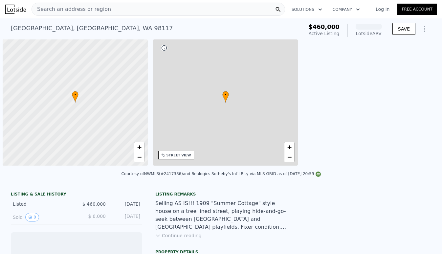
scroll to position [0, 3]
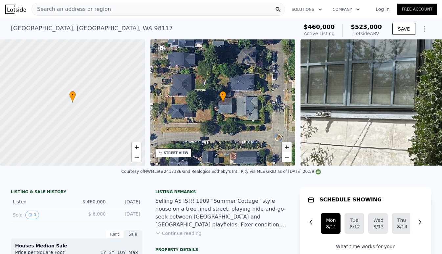
click at [287, 146] on span "+" at bounding box center [286, 147] width 4 height 8
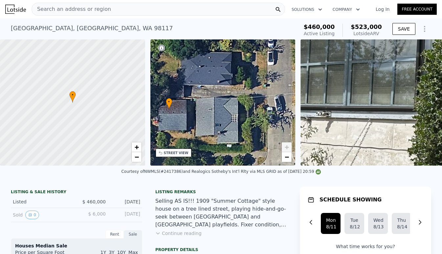
drag, startPoint x: 261, startPoint y: 124, endPoint x: 208, endPoint y: 131, distance: 53.6
click at [208, 131] on div "• + −" at bounding box center [222, 102] width 145 height 126
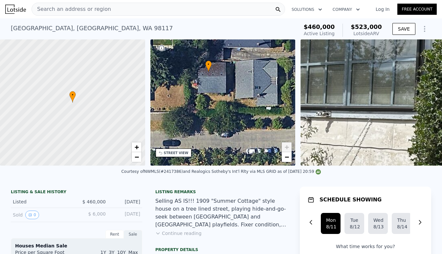
drag, startPoint x: 198, startPoint y: 131, endPoint x: 237, endPoint y: 93, distance: 53.8
click at [237, 93] on div "• + −" at bounding box center [222, 102] width 145 height 126
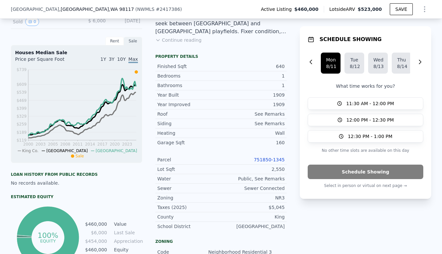
scroll to position [205, 0]
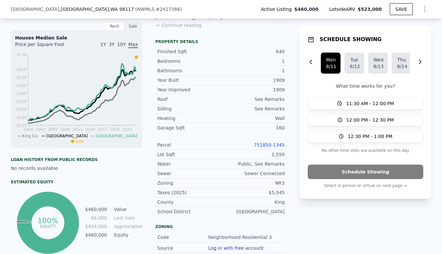
click at [270, 144] on link "751850-1345" at bounding box center [269, 144] width 31 height 5
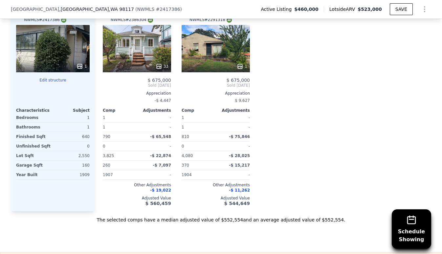
scroll to position [781, 0]
click at [137, 49] on div "33" at bounding box center [137, 48] width 68 height 47
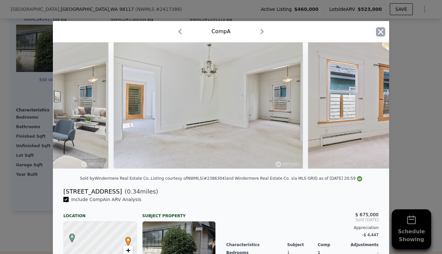
click at [378, 34] on icon "button" at bounding box center [381, 32] width 6 height 6
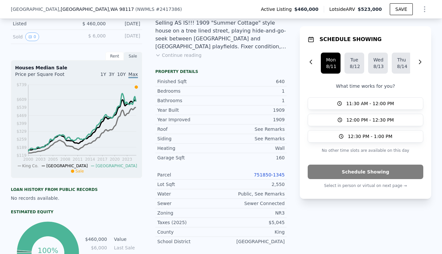
scroll to position [178, 0]
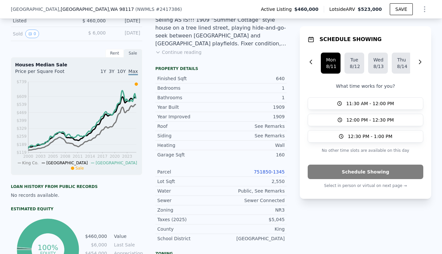
click at [277, 172] on link "751850-1345" at bounding box center [269, 171] width 31 height 5
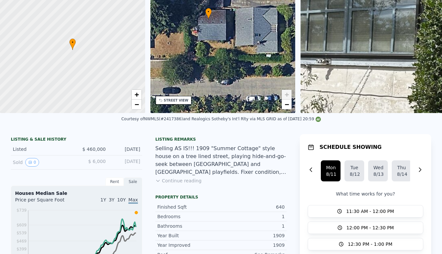
scroll to position [0, 0]
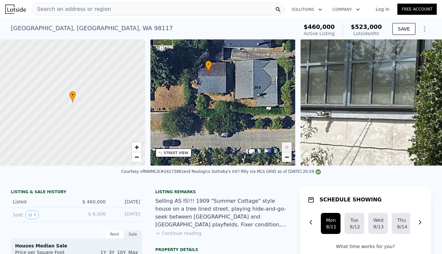
click at [286, 157] on span "−" at bounding box center [286, 157] width 4 height 8
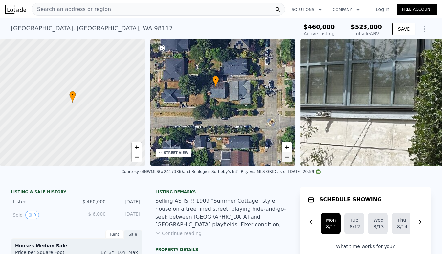
click at [287, 158] on span "−" at bounding box center [286, 157] width 4 height 8
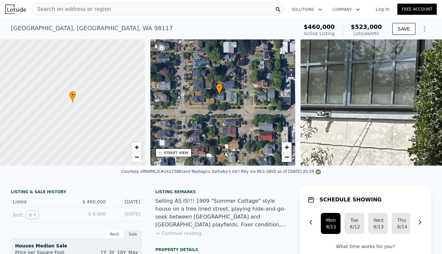
click at [287, 158] on span "−" at bounding box center [286, 157] width 4 height 8
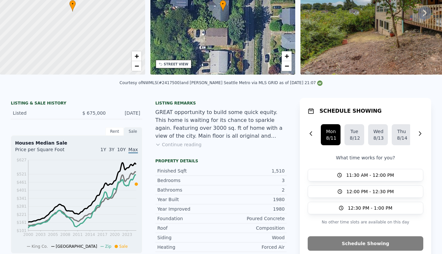
scroll to position [2, 0]
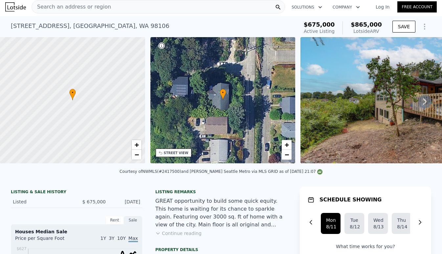
click at [422, 25] on icon "Show Options" at bounding box center [424, 27] width 8 height 8
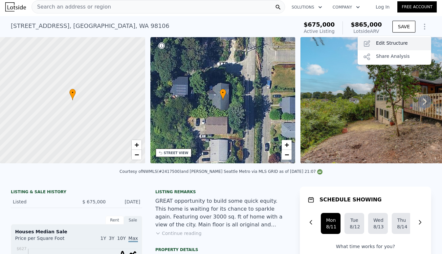
click at [413, 39] on div "Edit Structure" at bounding box center [393, 43] width 73 height 13
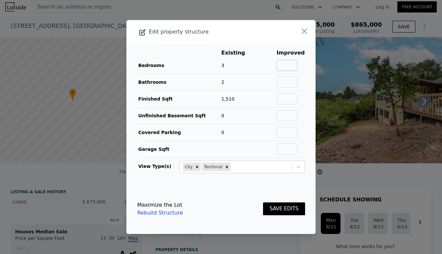
click at [290, 65] on input "text" at bounding box center [286, 65] width 21 height 11
type input "5"
type input "3.5"
type input "3000"
click at [297, 113] on input "text" at bounding box center [286, 115] width 21 height 11
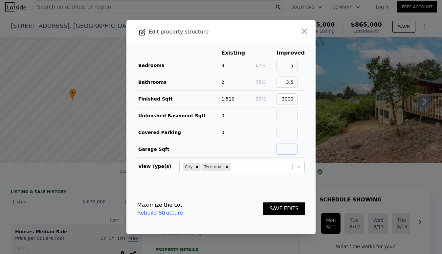
click at [296, 149] on input "text" at bounding box center [286, 148] width 21 height 11
type input "3"
drag, startPoint x: 290, startPoint y: 151, endPoint x: 308, endPoint y: 151, distance: 18.4
click at [297, 151] on input "500" at bounding box center [286, 148] width 21 height 11
type input "450"
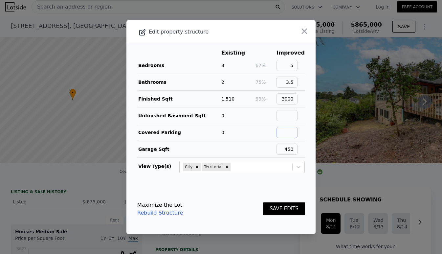
click at [297, 134] on input "text" at bounding box center [286, 132] width 21 height 11
type input "2"
click at [295, 118] on input "text" at bounding box center [286, 115] width 21 height 11
drag, startPoint x: 285, startPoint y: 98, endPoint x: 290, endPoint y: 98, distance: 4.9
click at [290, 98] on input "3000" at bounding box center [286, 98] width 21 height 11
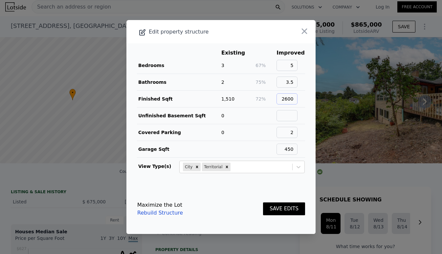
type input "2600"
click at [263, 202] on button "SAVE EDITS" at bounding box center [284, 208] width 42 height 13
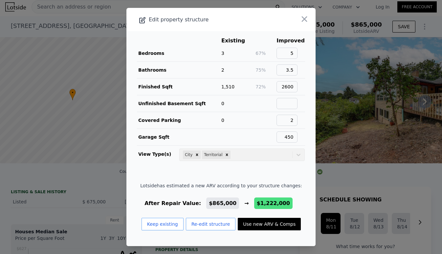
click at [275, 221] on button "Use new ARV & Comps" at bounding box center [269, 224] width 63 height 12
type input "3"
type input "5"
type input "2.25"
type input "3.5"
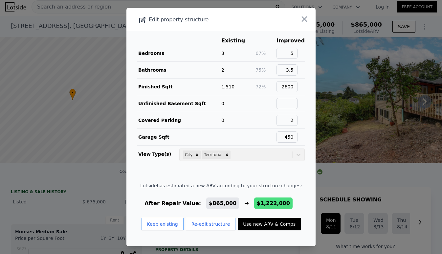
type input "2020"
type input "2491"
type input "4385"
type input "10631"
type input "$ 1,222,000"
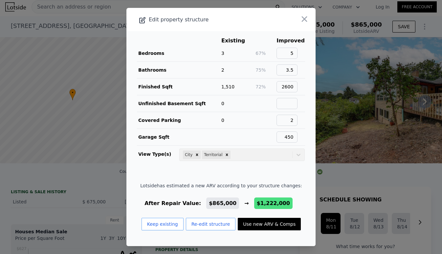
type input "$ 415,552"
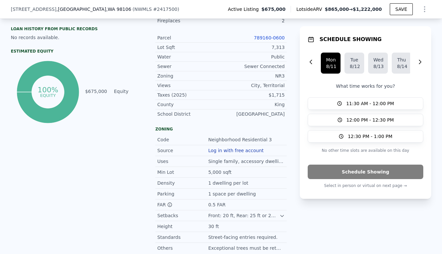
scroll to position [257, 0]
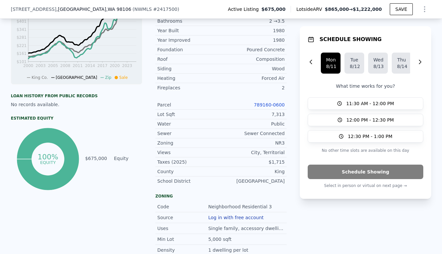
click at [265, 104] on link "789160-0600" at bounding box center [269, 104] width 31 height 5
click at [426, 8] on icon "Show Options" at bounding box center [424, 9] width 8 height 8
click at [411, 27] on div "Edit Structure" at bounding box center [393, 26] width 73 height 13
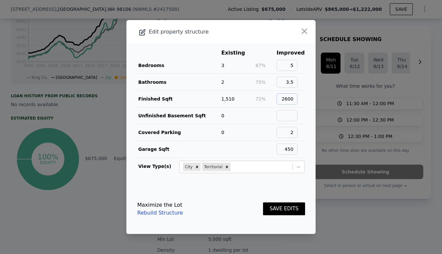
drag, startPoint x: 286, startPoint y: 99, endPoint x: 313, endPoint y: 98, distance: 27.6
click at [313, 99] on main "Existing Improved Bedrooms 3 67% 5 Bathrooms 2 75% 3.5 Finished Sqft 1,510 72% …" at bounding box center [220, 113] width 189 height 140
type input "3010"
click at [296, 133] on input "2" at bounding box center [286, 132] width 21 height 11
type input "0"
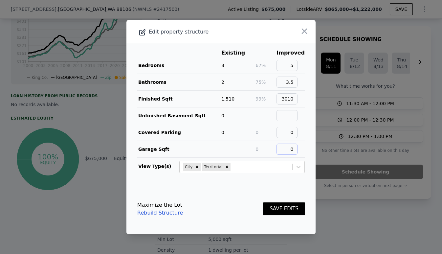
type input "0"
click at [284, 207] on button "SAVE EDITS" at bounding box center [284, 208] width 42 height 13
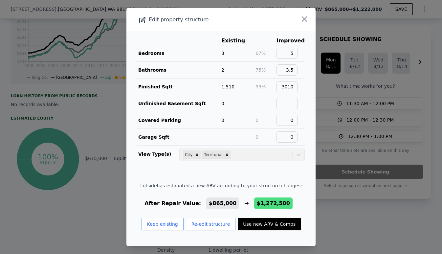
click at [282, 221] on button "Use new ARV & Comps" at bounding box center [269, 224] width 63 height 12
type input "4"
type input "2270"
type input "$ 1,272,500"
type input "$ 462,375"
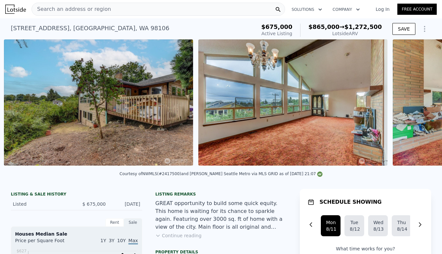
scroll to position [0, 300]
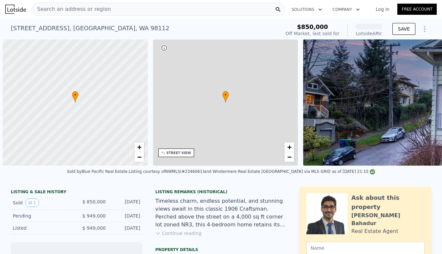
scroll to position [0, 3]
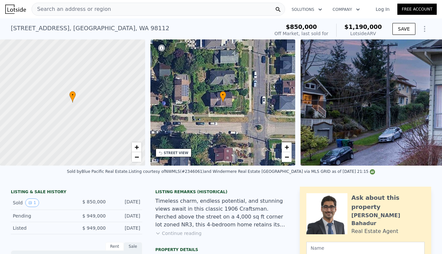
click at [426, 29] on icon "Show Options" at bounding box center [424, 29] width 8 height 8
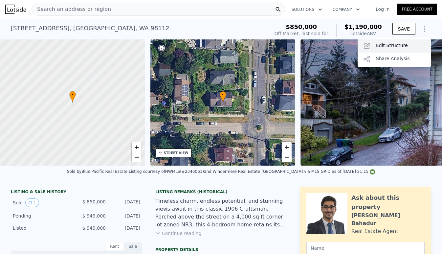
click at [418, 44] on div "Edit Structure" at bounding box center [393, 45] width 73 height 13
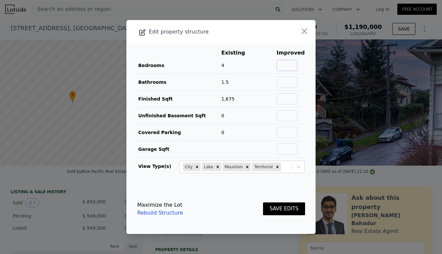
click at [293, 62] on input "text" at bounding box center [286, 65] width 21 height 11
type input "4"
type input "2.5"
type input "2700"
click at [263, 202] on button "SAVE EDITS" at bounding box center [284, 208] width 42 height 13
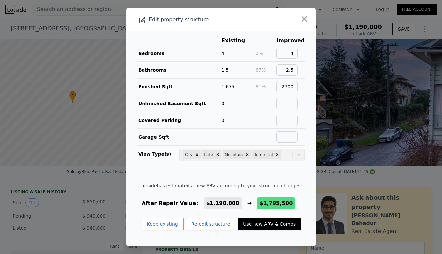
click at [288, 222] on button "Use new ARV & Comps" at bounding box center [269, 224] width 63 height 12
type input "3"
type input "5"
type input "1.75"
type input "4"
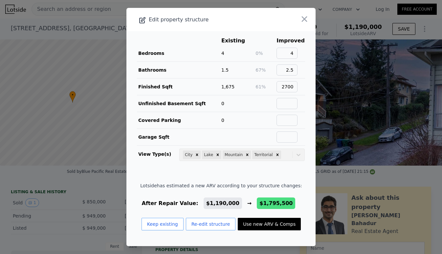
type input "1980"
type input "3740"
type input "2960"
type input "6655"
checkbox input "false"
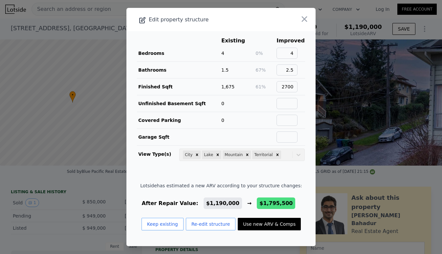
type input "$ 1,795,500"
type input "$ 734,395"
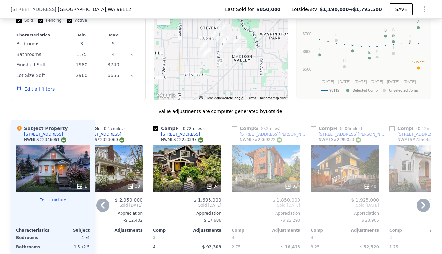
scroll to position [673, 0]
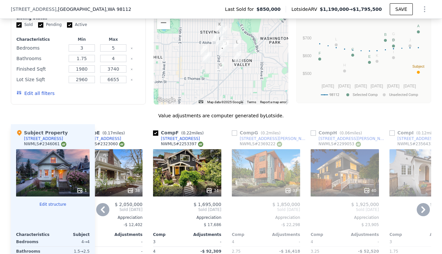
click at [313, 132] on input "checkbox" at bounding box center [312, 132] width 5 height 5
checkbox input "true"
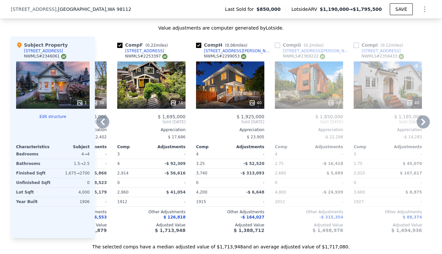
scroll to position [704, 0]
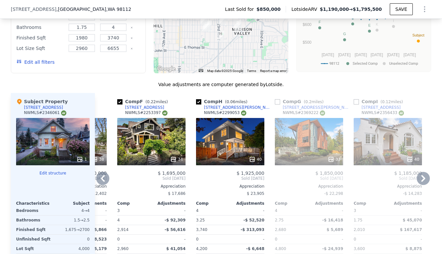
click at [356, 102] on input "checkbox" at bounding box center [355, 101] width 5 height 5
checkbox input "true"
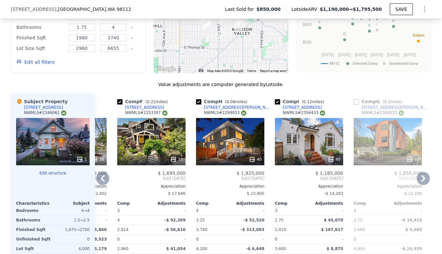
click at [357, 102] on input "checkbox" at bounding box center [355, 101] width 5 height 5
checkbox input "true"
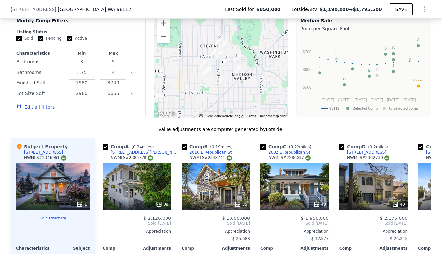
scroll to position [656, 0]
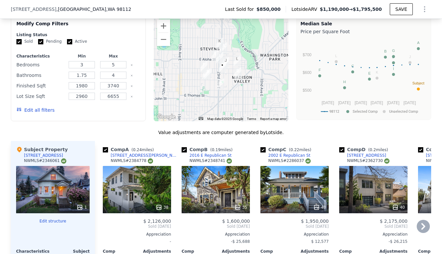
click at [185, 150] on input "checkbox" at bounding box center [183, 149] width 5 height 5
checkbox input "false"
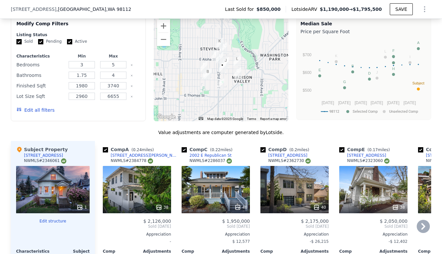
click at [183, 149] on input "checkbox" at bounding box center [183, 149] width 5 height 5
checkbox input "false"
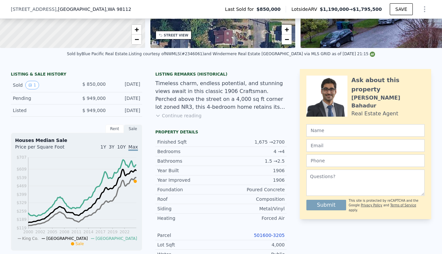
scroll to position [0, 0]
